Goal: Task Accomplishment & Management: Use online tool/utility

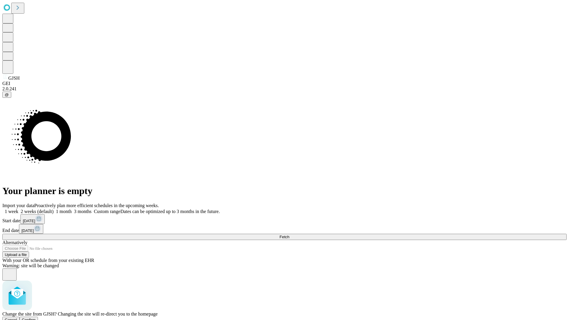
click at [36, 317] on span "Confirm" at bounding box center [29, 319] width 14 height 4
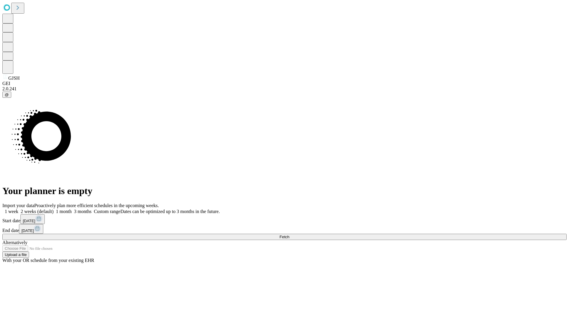
click at [18, 209] on label "1 week" at bounding box center [10, 211] width 16 height 5
click at [289, 235] on span "Fetch" at bounding box center [284, 237] width 10 height 4
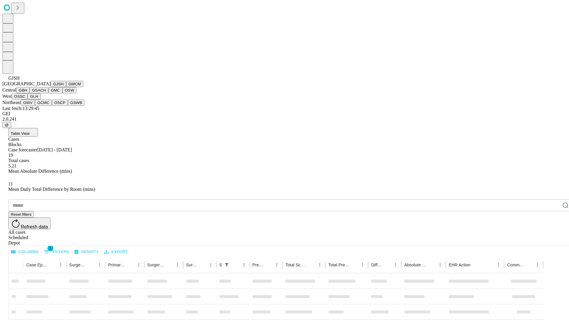
click at [66, 87] on button "GMCM" at bounding box center [74, 84] width 17 height 6
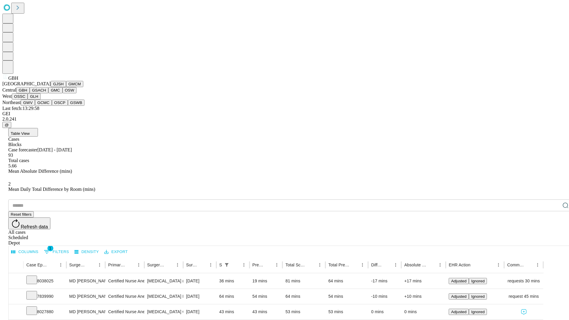
click at [46, 93] on button "GSACH" at bounding box center [39, 90] width 19 height 6
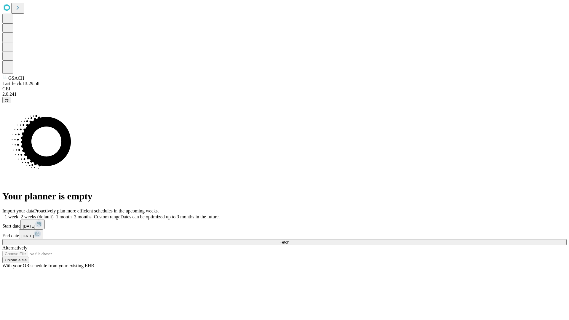
click at [18, 214] on label "1 week" at bounding box center [10, 216] width 16 height 5
click at [289, 240] on span "Fetch" at bounding box center [284, 242] width 10 height 4
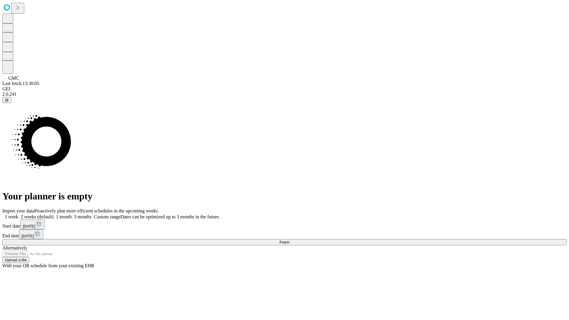
click at [18, 214] on label "1 week" at bounding box center [10, 216] width 16 height 5
click at [289, 240] on span "Fetch" at bounding box center [284, 242] width 10 height 4
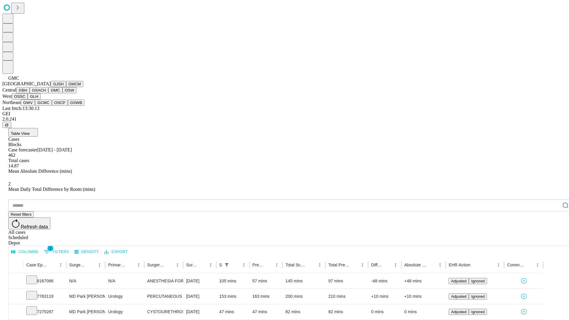
click at [62, 93] on button "OSW" at bounding box center [69, 90] width 14 height 6
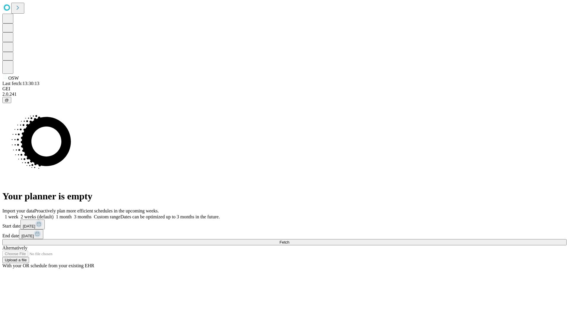
click at [18, 214] on label "1 week" at bounding box center [10, 216] width 16 height 5
click at [289, 240] on span "Fetch" at bounding box center [284, 242] width 10 height 4
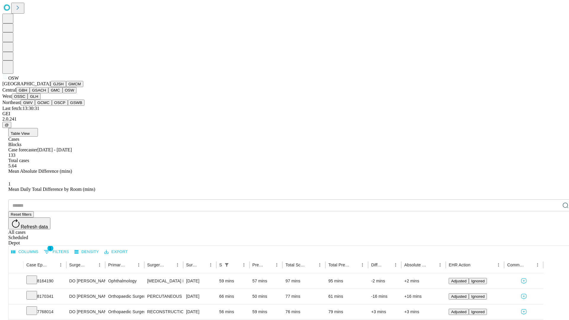
click at [28, 100] on button "OSSC" at bounding box center [20, 96] width 16 height 6
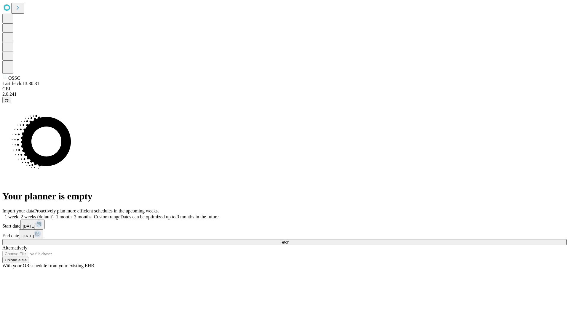
click at [18, 214] on label "1 week" at bounding box center [10, 216] width 16 height 5
click at [289, 240] on span "Fetch" at bounding box center [284, 242] width 10 height 4
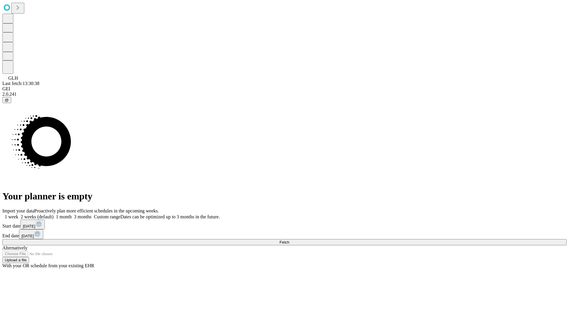
click at [289, 240] on span "Fetch" at bounding box center [284, 242] width 10 height 4
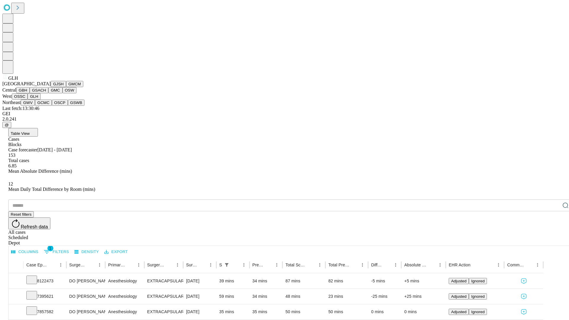
click at [35, 106] on button "GWV" at bounding box center [28, 103] width 14 height 6
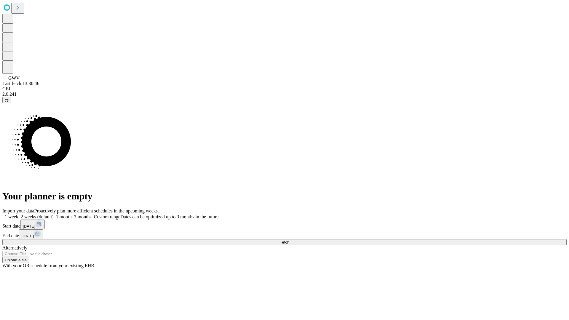
click at [18, 214] on label "1 week" at bounding box center [10, 216] width 16 height 5
click at [289, 240] on span "Fetch" at bounding box center [284, 242] width 10 height 4
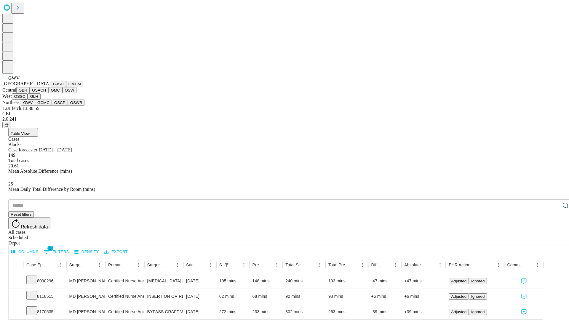
click at [46, 106] on button "GCMC" at bounding box center [43, 103] width 17 height 6
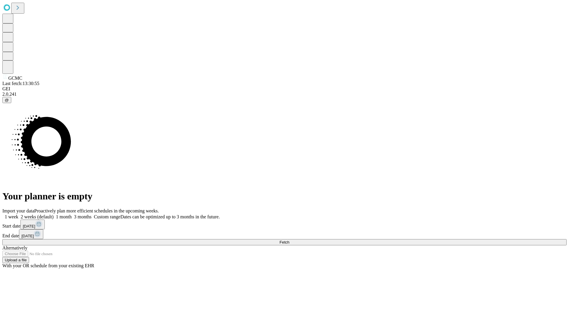
click at [289, 240] on span "Fetch" at bounding box center [284, 242] width 10 height 4
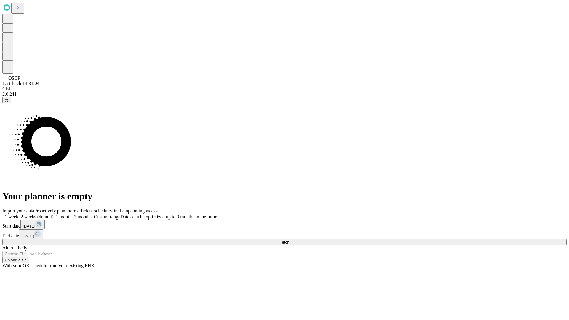
click at [18, 214] on label "1 week" at bounding box center [10, 216] width 16 height 5
click at [289, 240] on span "Fetch" at bounding box center [284, 242] width 10 height 4
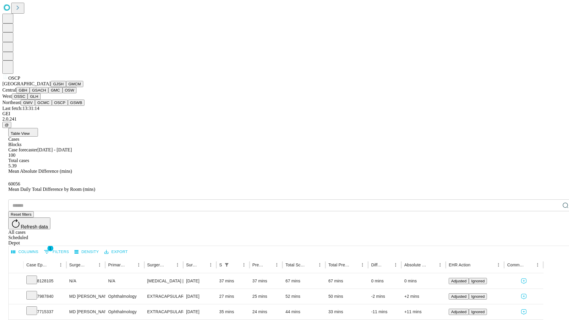
click at [68, 106] on button "GSWB" at bounding box center [76, 103] width 17 height 6
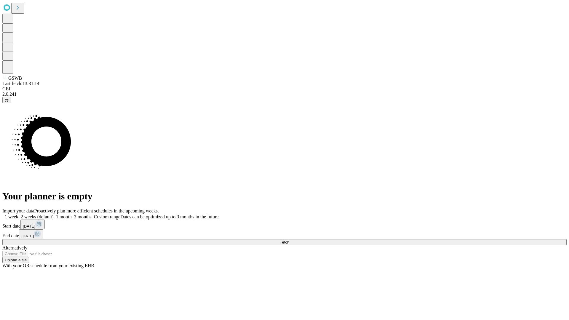
click at [289, 240] on span "Fetch" at bounding box center [284, 242] width 10 height 4
